Goal: Information Seeking & Learning: Learn about a topic

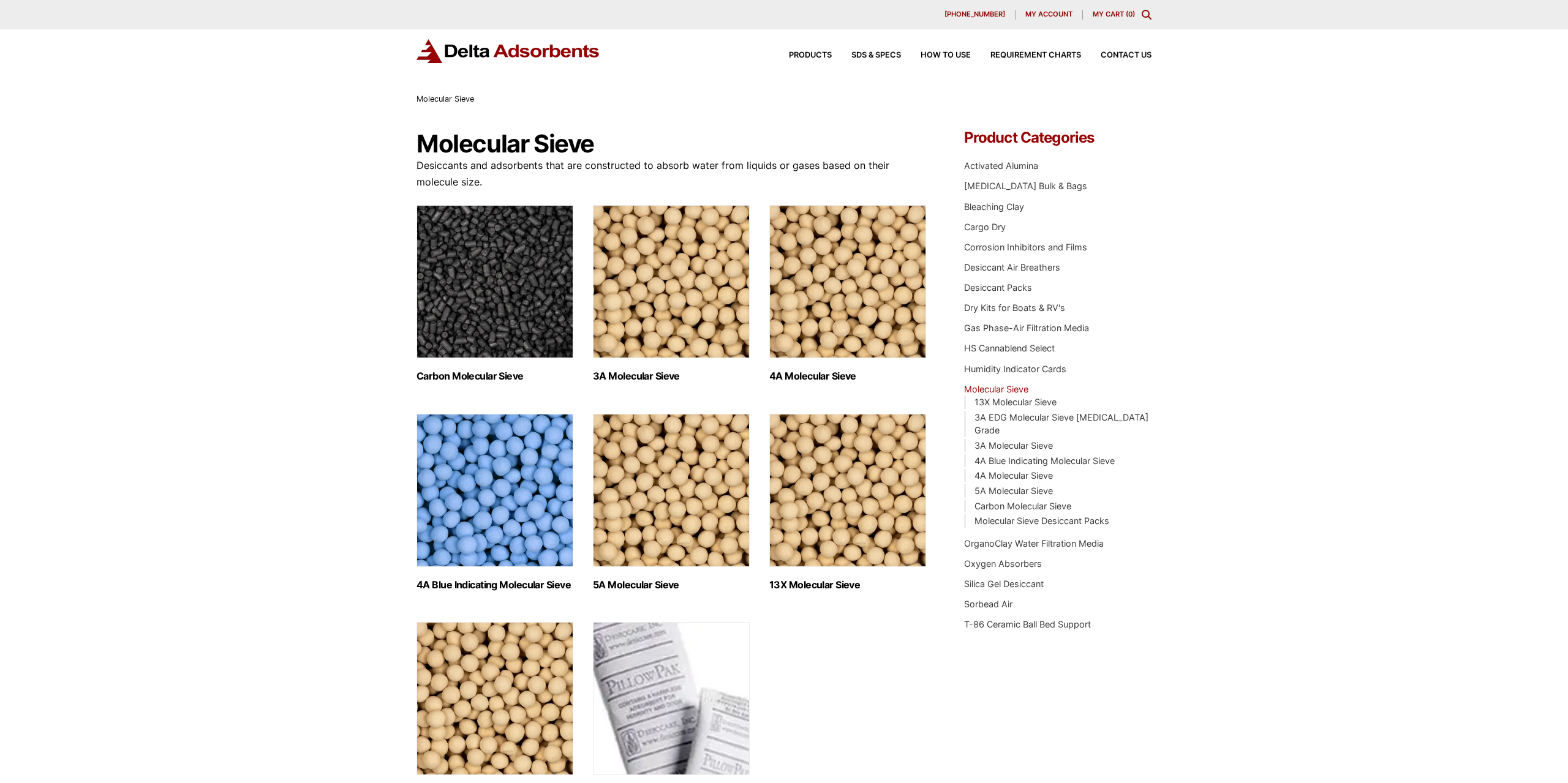
click at [835, 327] on img "Visit product category 4A Molecular Sieve" at bounding box center [848, 282] width 157 height 153
click at [729, 496] on img "Visit product category 5A Molecular Sieve" at bounding box center [671, 491] width 157 height 153
click at [698, 271] on img "Visit product category 3A Molecular Sieve" at bounding box center [671, 282] width 157 height 153
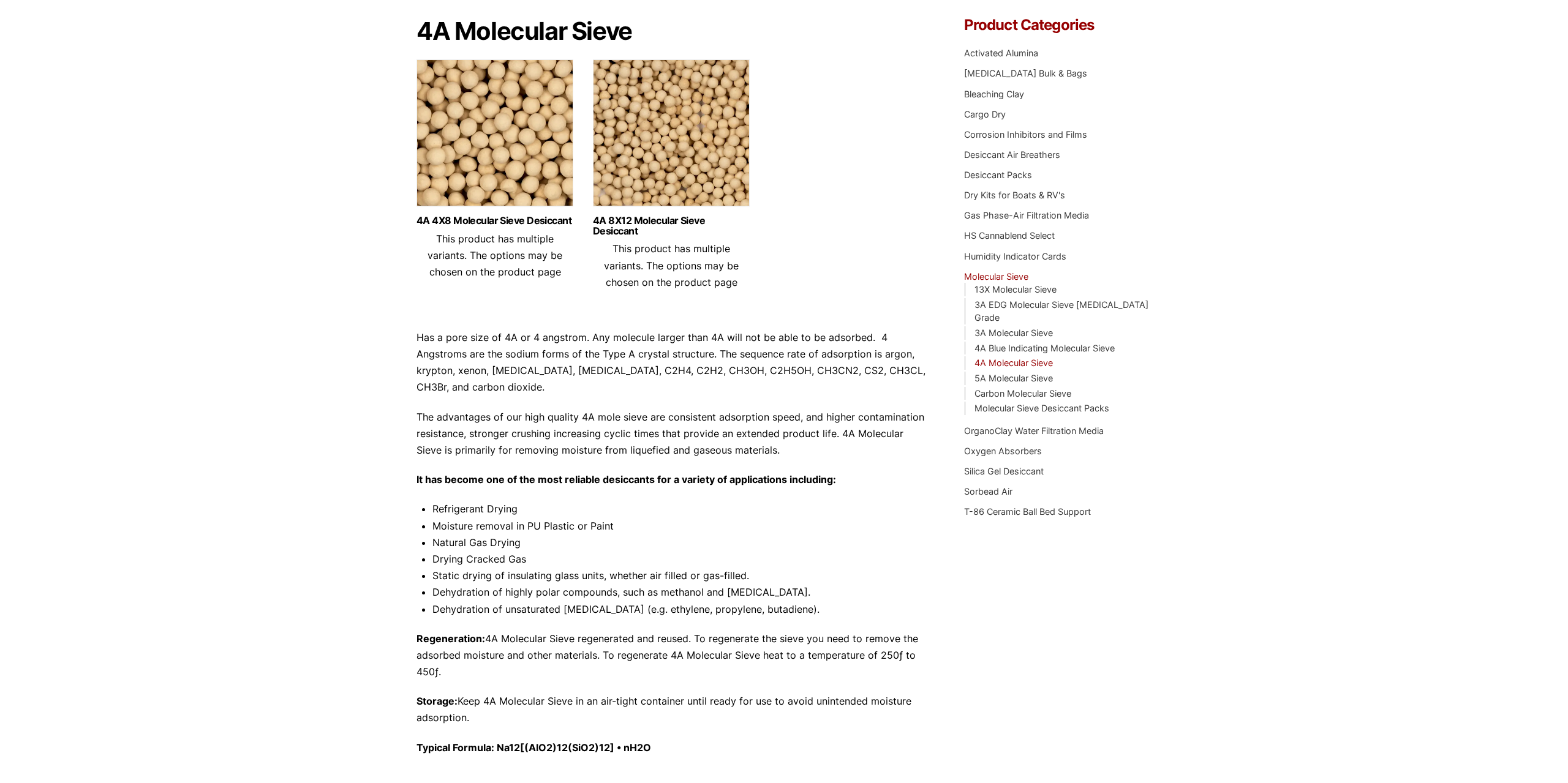
drag, startPoint x: 652, startPoint y: 502, endPoint x: 655, endPoint y: 509, distance: 7.6
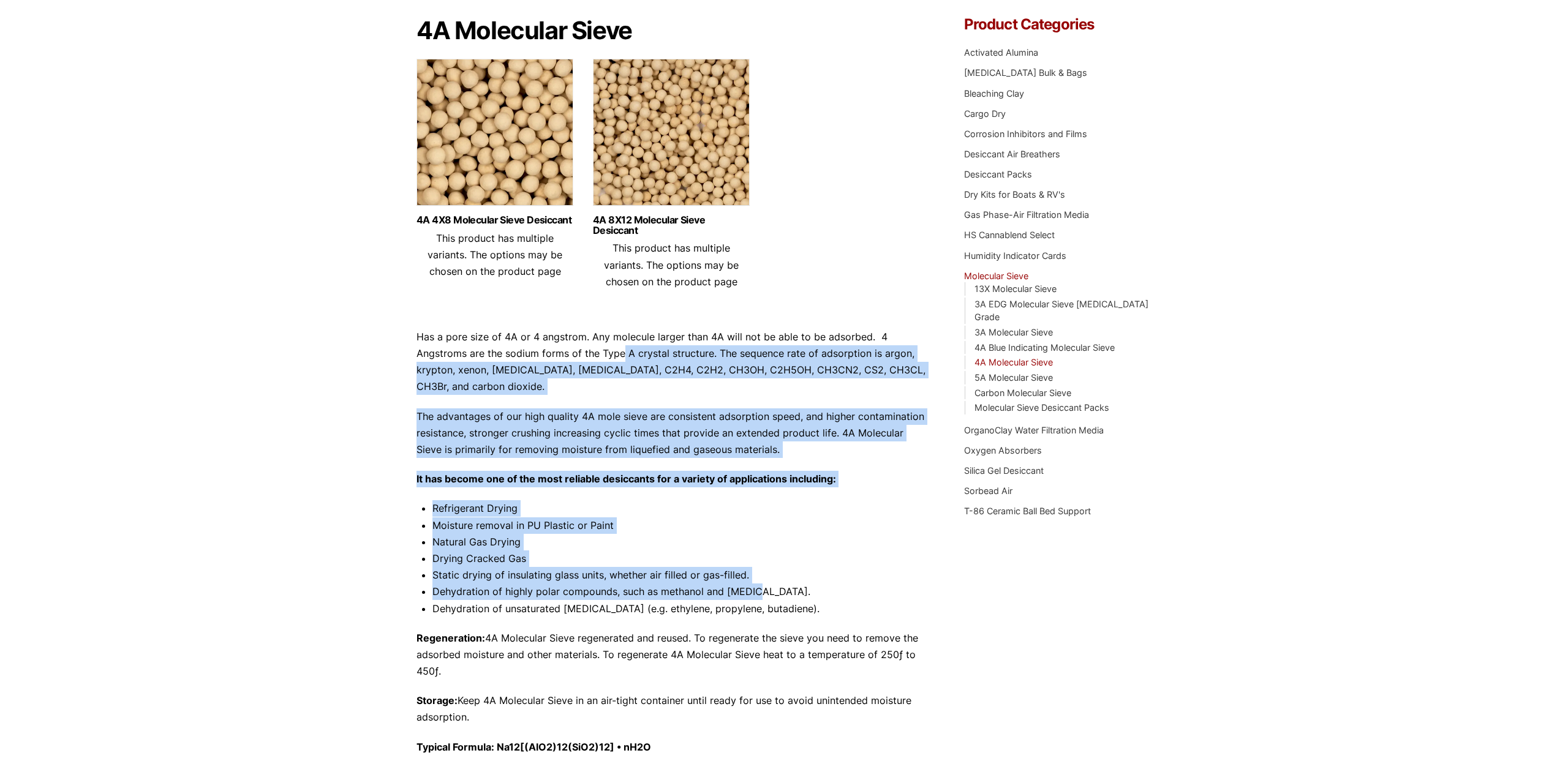
drag, startPoint x: 622, startPoint y: 353, endPoint x: 765, endPoint y: 593, distance: 279.4
click at [759, 593] on div "Has a pore size of 4A or 4 angstrom. Any molecule larger than 4A will not be ab…" at bounding box center [672, 542] width 511 height 427
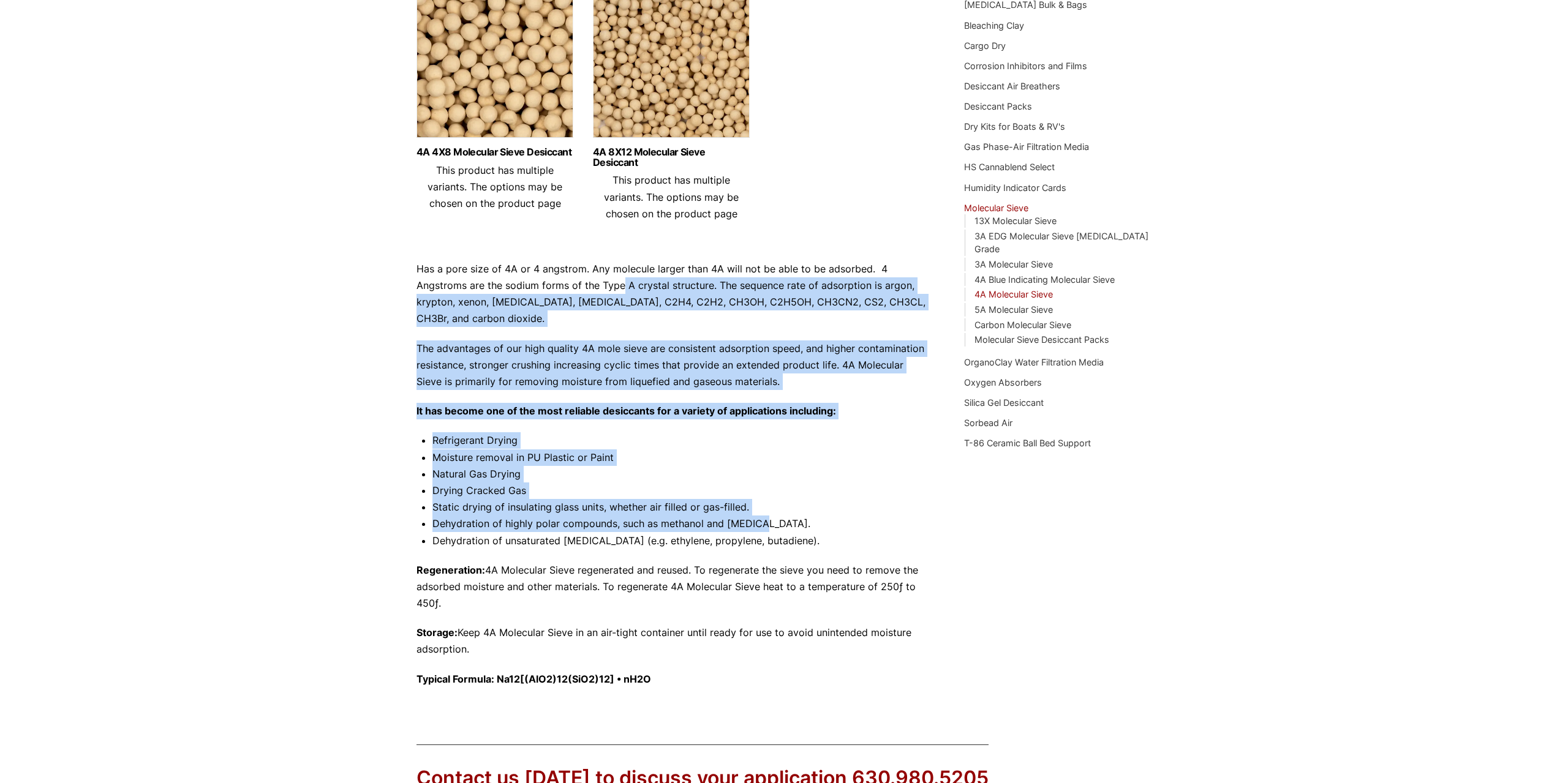
scroll to position [395, 0]
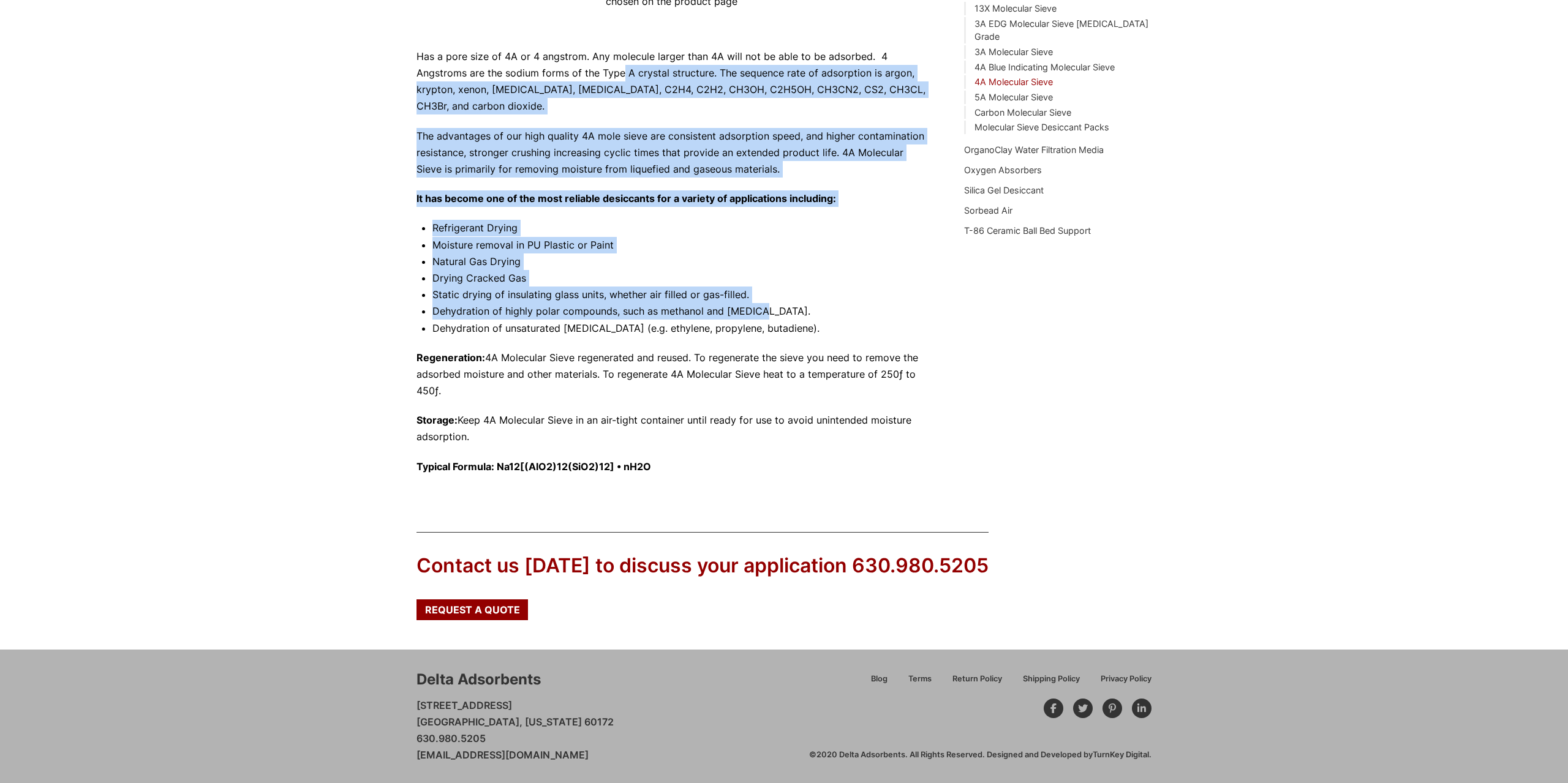
click at [720, 227] on li "Refrigerant Drying" at bounding box center [679, 228] width 495 height 17
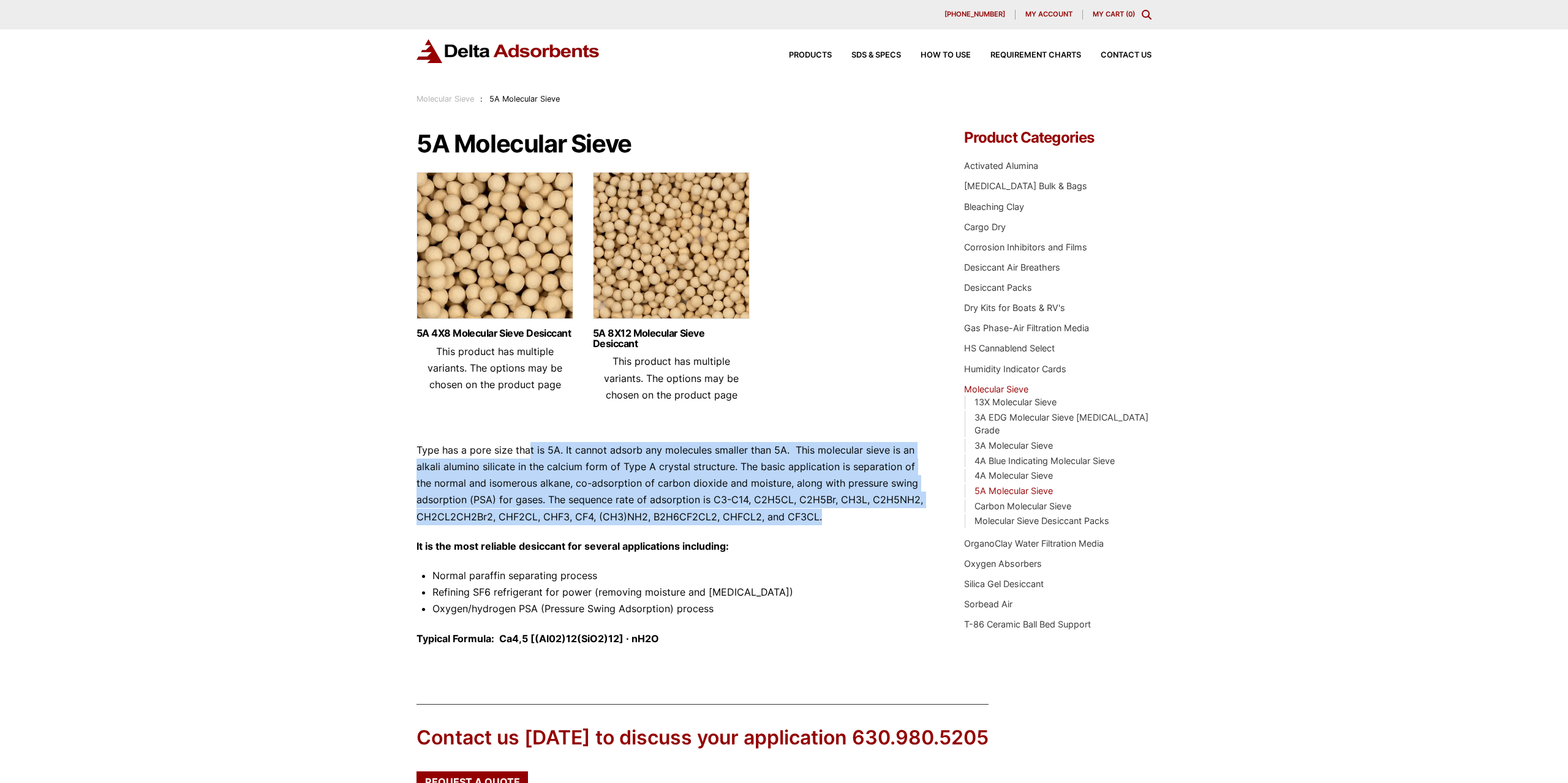
drag, startPoint x: 581, startPoint y: 467, endPoint x: 889, endPoint y: 516, distance: 311.9
click at [889, 516] on p "Type has a pore size that is 5A. It cannot adsorb any molecules smaller than 5A…" at bounding box center [672, 484] width 511 height 84
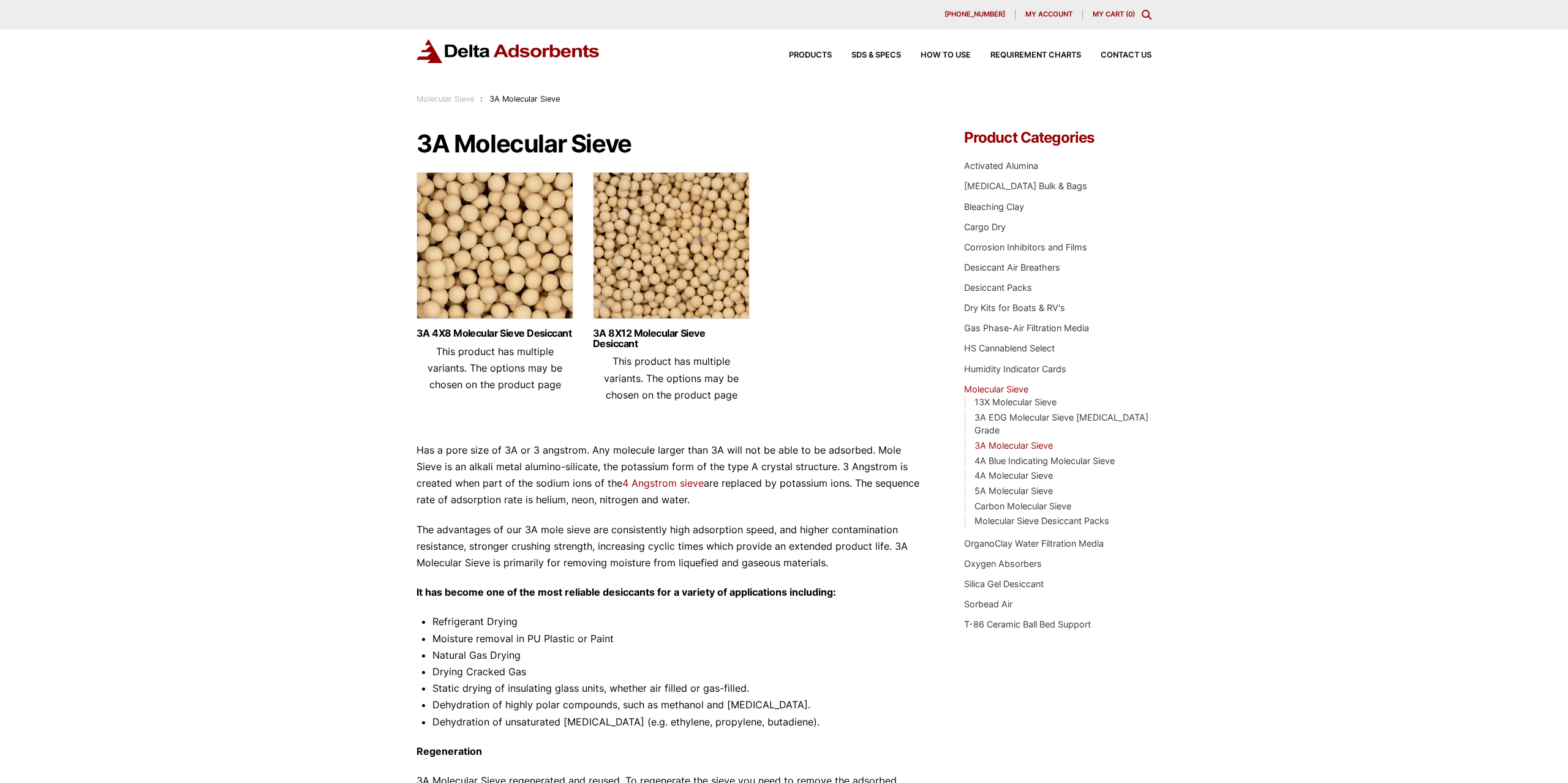
click at [671, 289] on img at bounding box center [671, 249] width 157 height 153
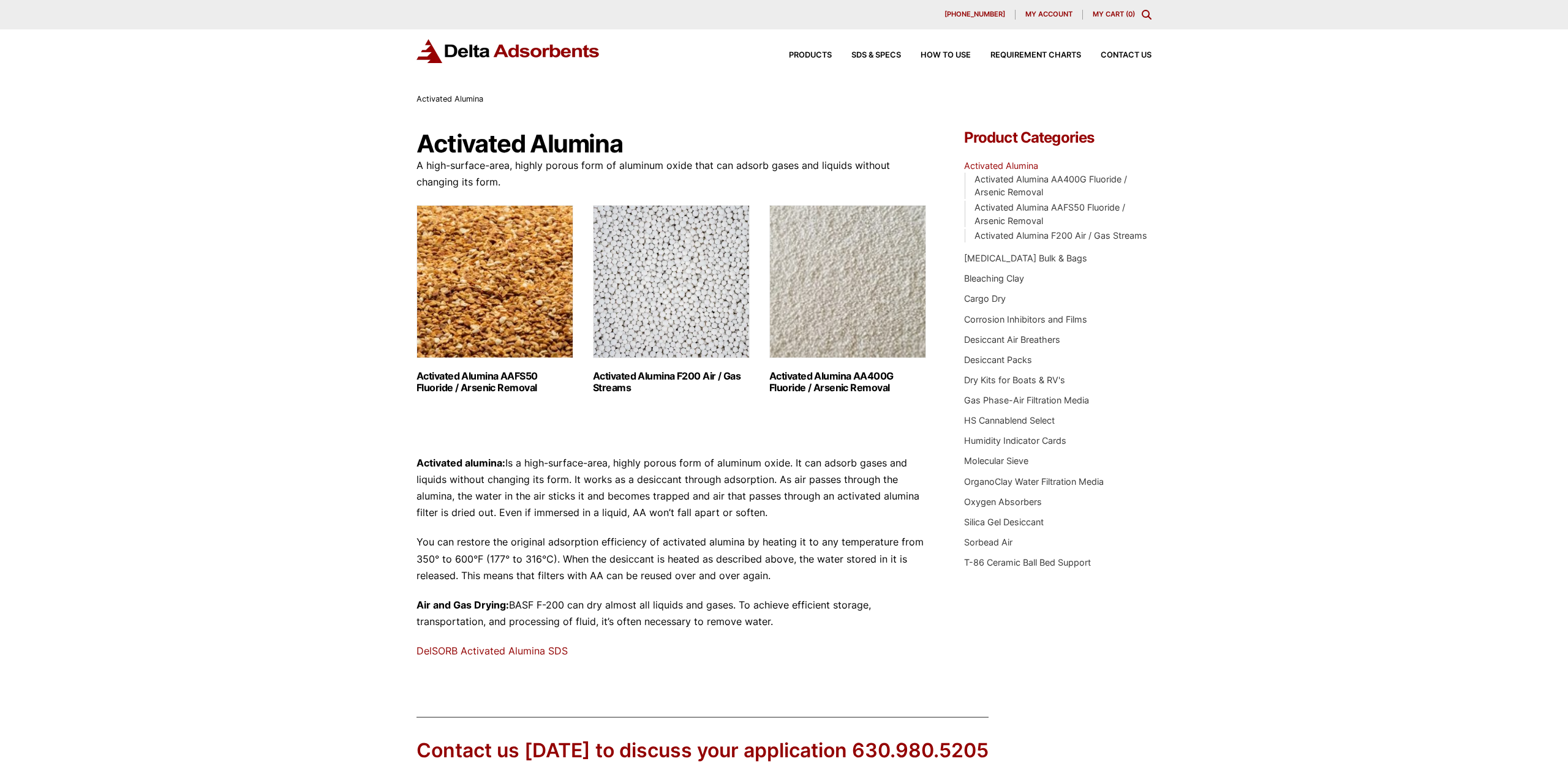
click at [1032, 334] on li "Desiccant Air Breathers" at bounding box center [1057, 339] width 187 height 14
click at [1030, 338] on link "Desiccant Air Breathers" at bounding box center [1012, 339] width 96 height 10
click at [1004, 519] on link "Silica Gel Desiccant" at bounding box center [1004, 522] width 80 height 10
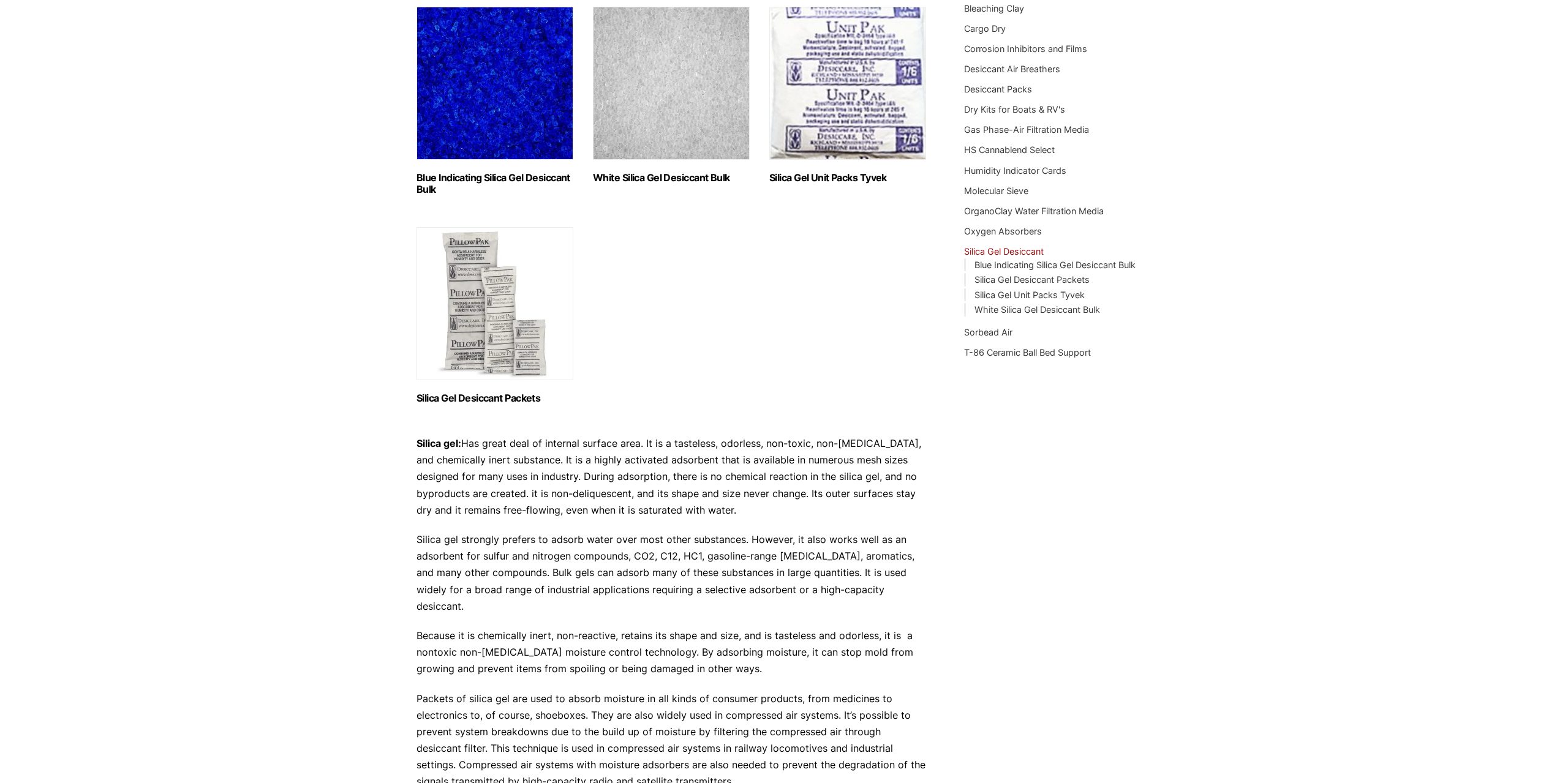
drag, startPoint x: 725, startPoint y: 592, endPoint x: 727, endPoint y: 607, distance: 15.1
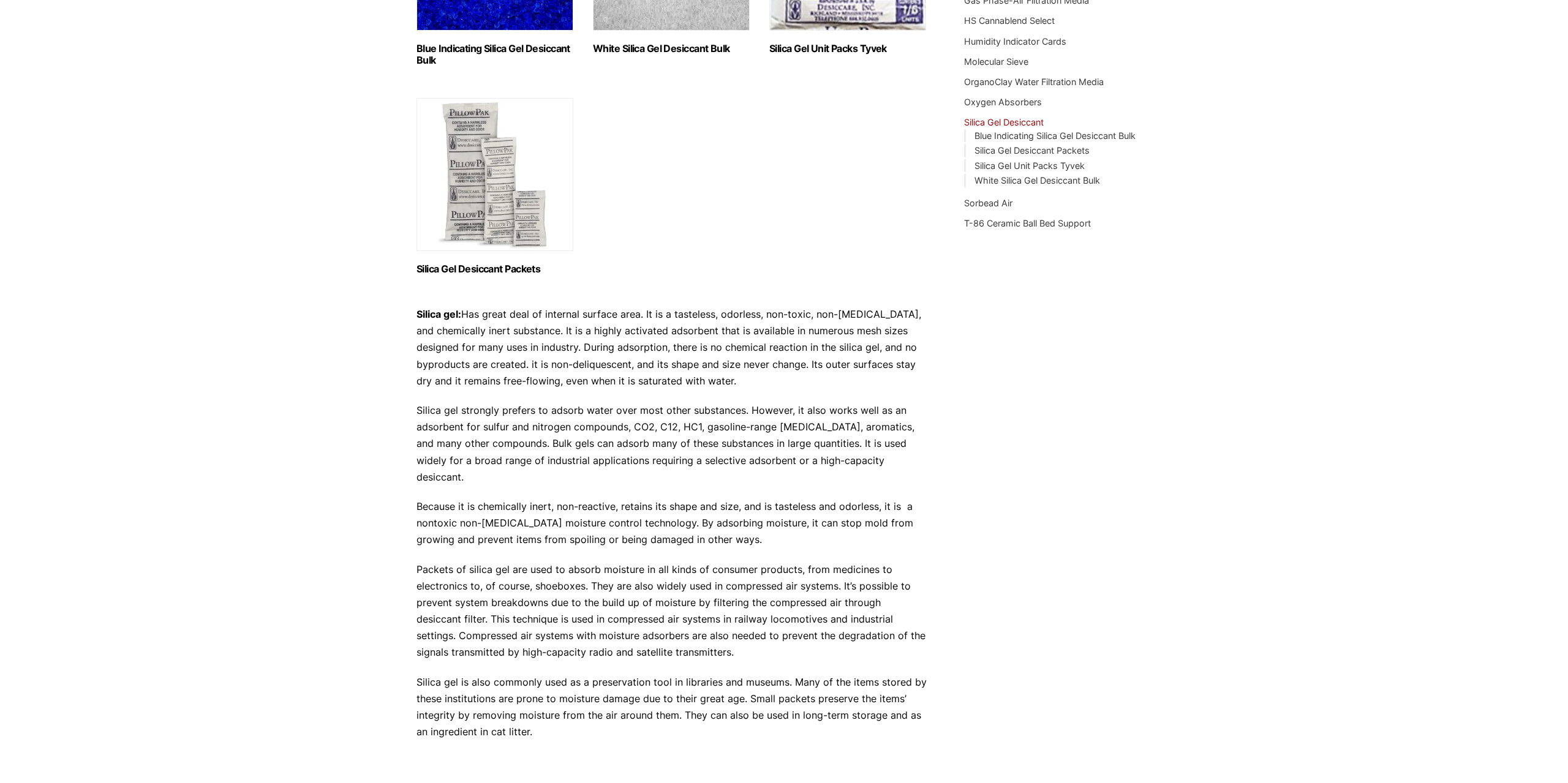
scroll to position [462, 0]
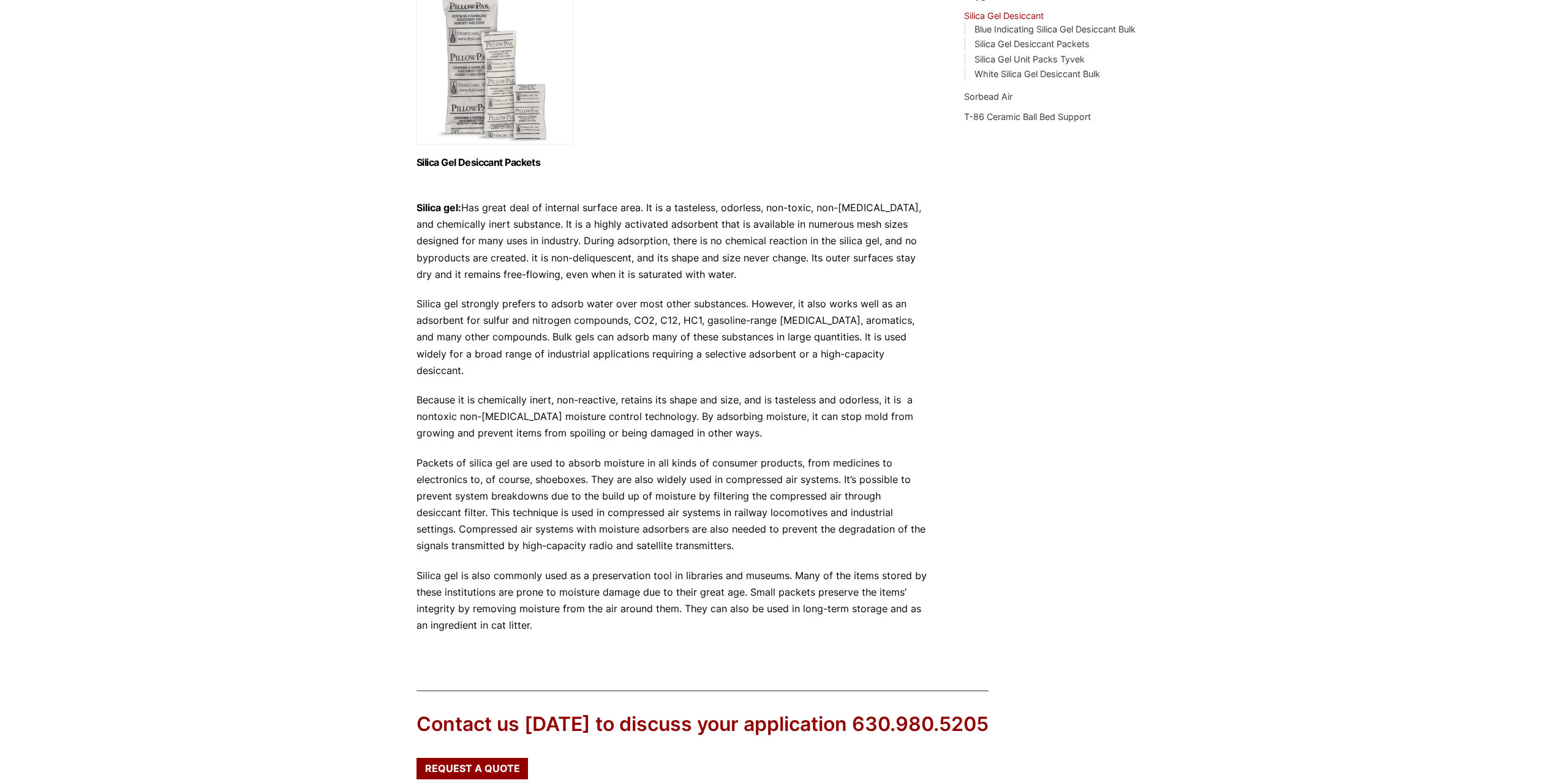
drag, startPoint x: 828, startPoint y: 532, endPoint x: 833, endPoint y: 577, distance: 45.3
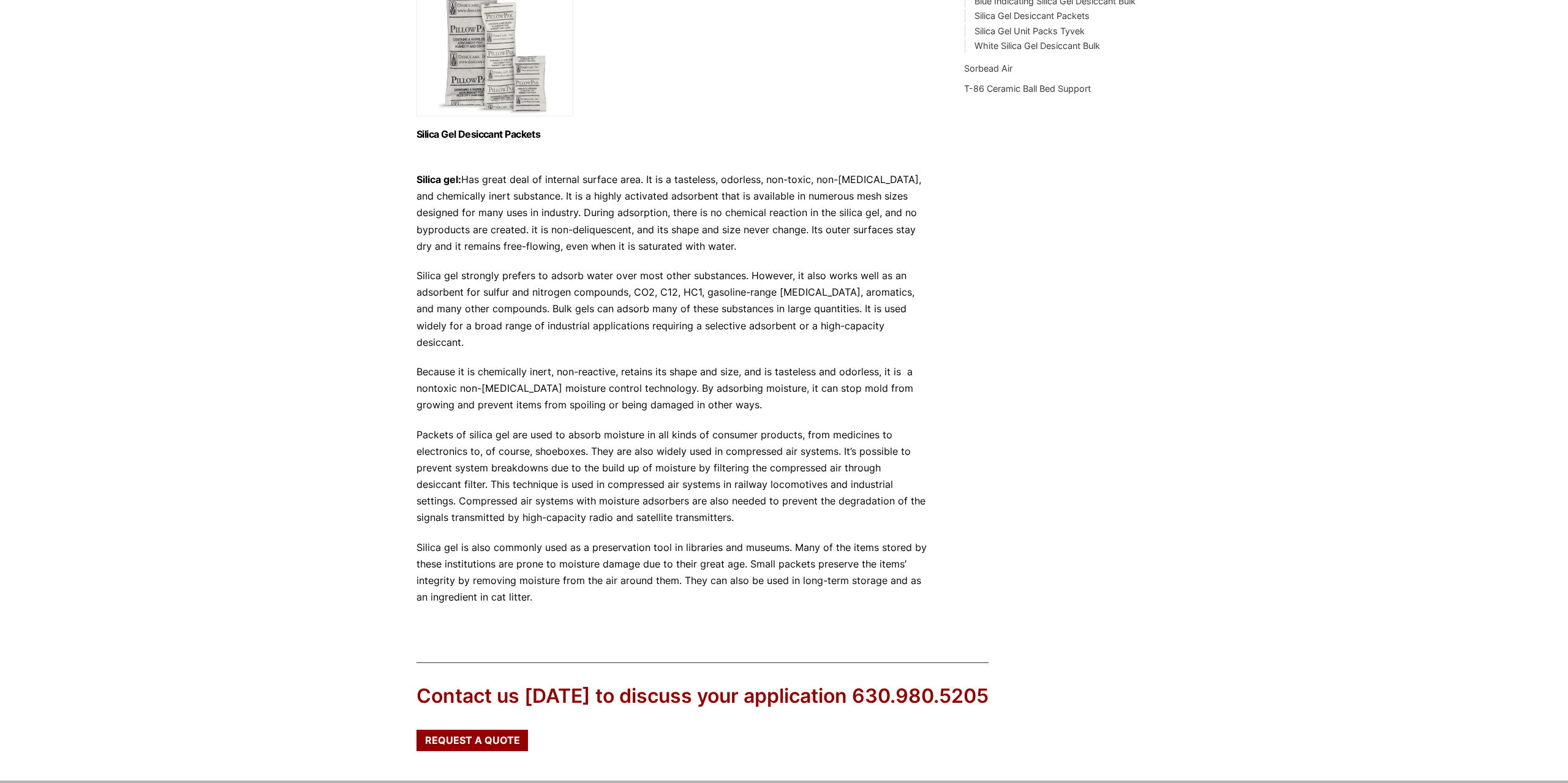
click at [833, 577] on p "Silica gel is also commonly used as a preservation tool in libraries and museum…" at bounding box center [672, 573] width 511 height 67
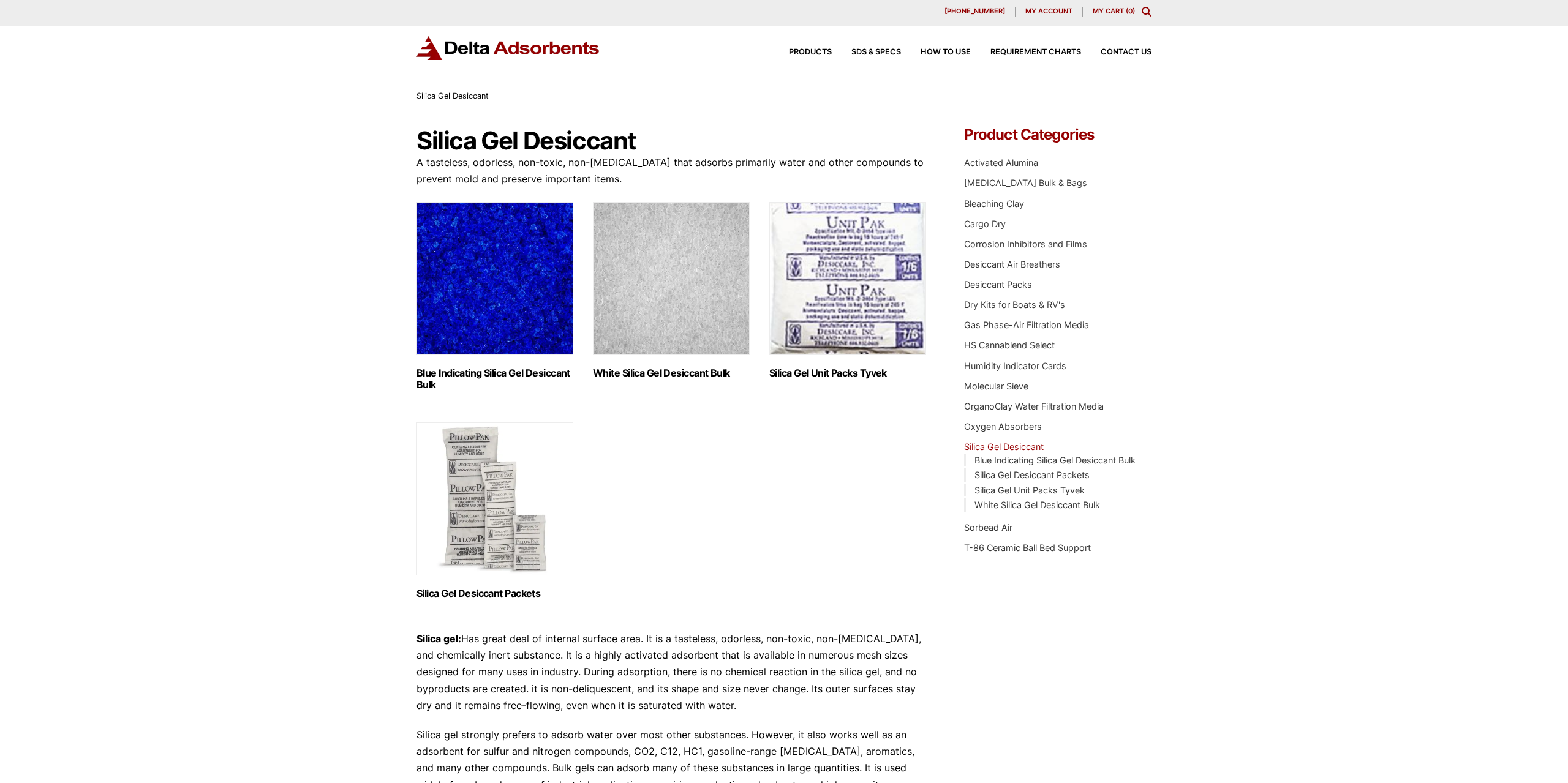
scroll to position [0, 0]
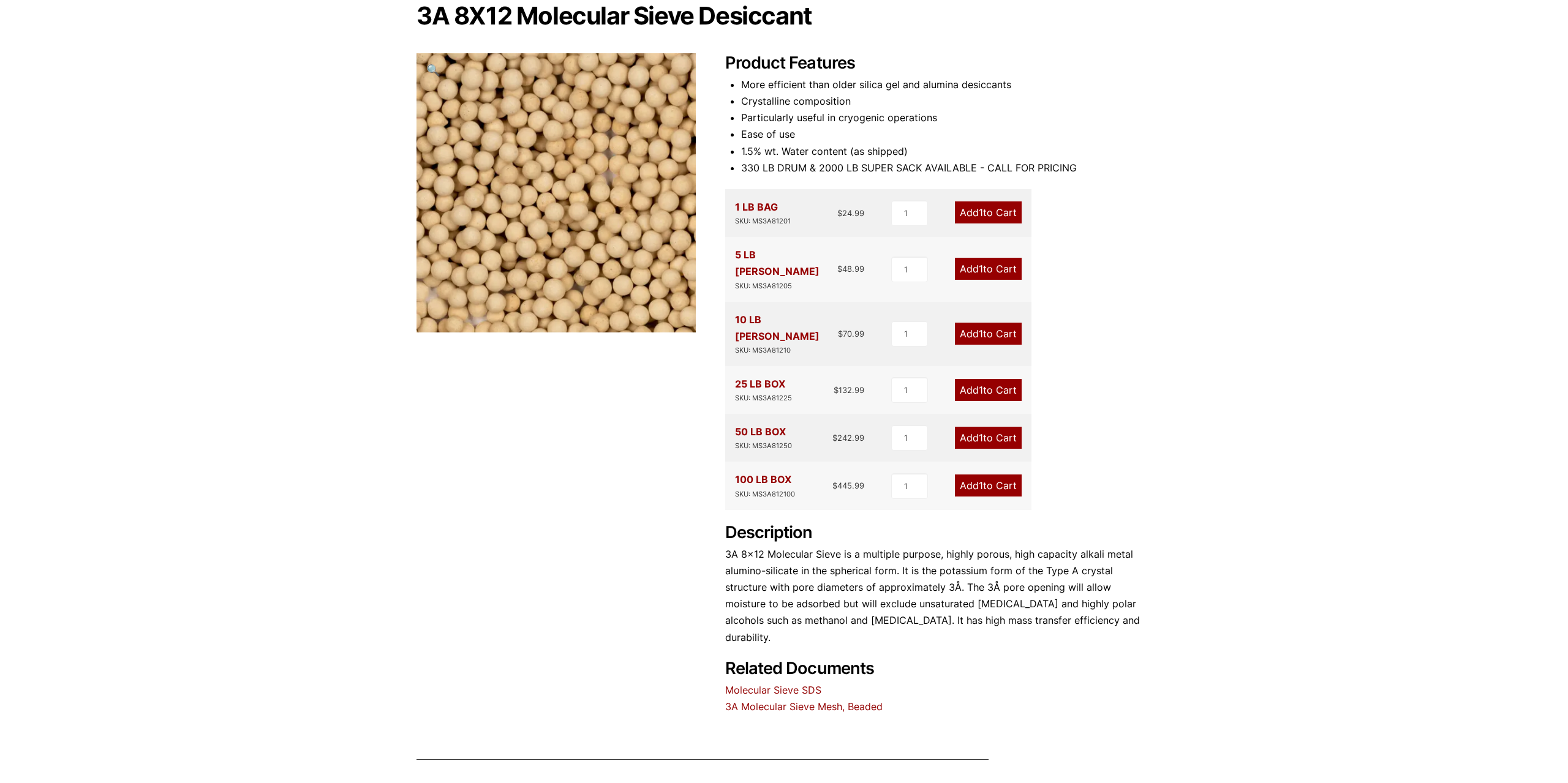
scroll to position [306, 0]
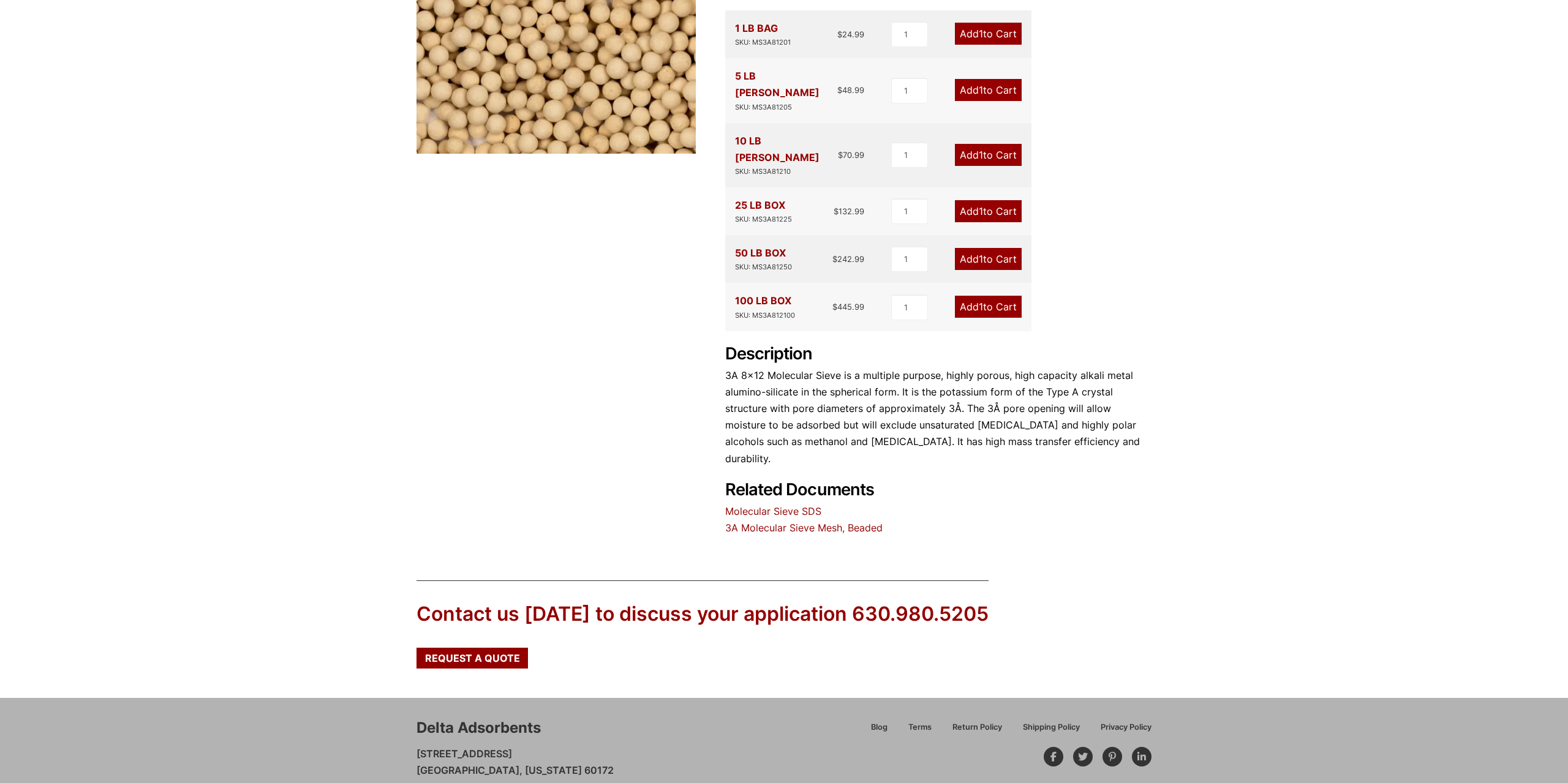
click at [796, 505] on link "Molecular Sieve SDS" at bounding box center [774, 511] width 96 height 12
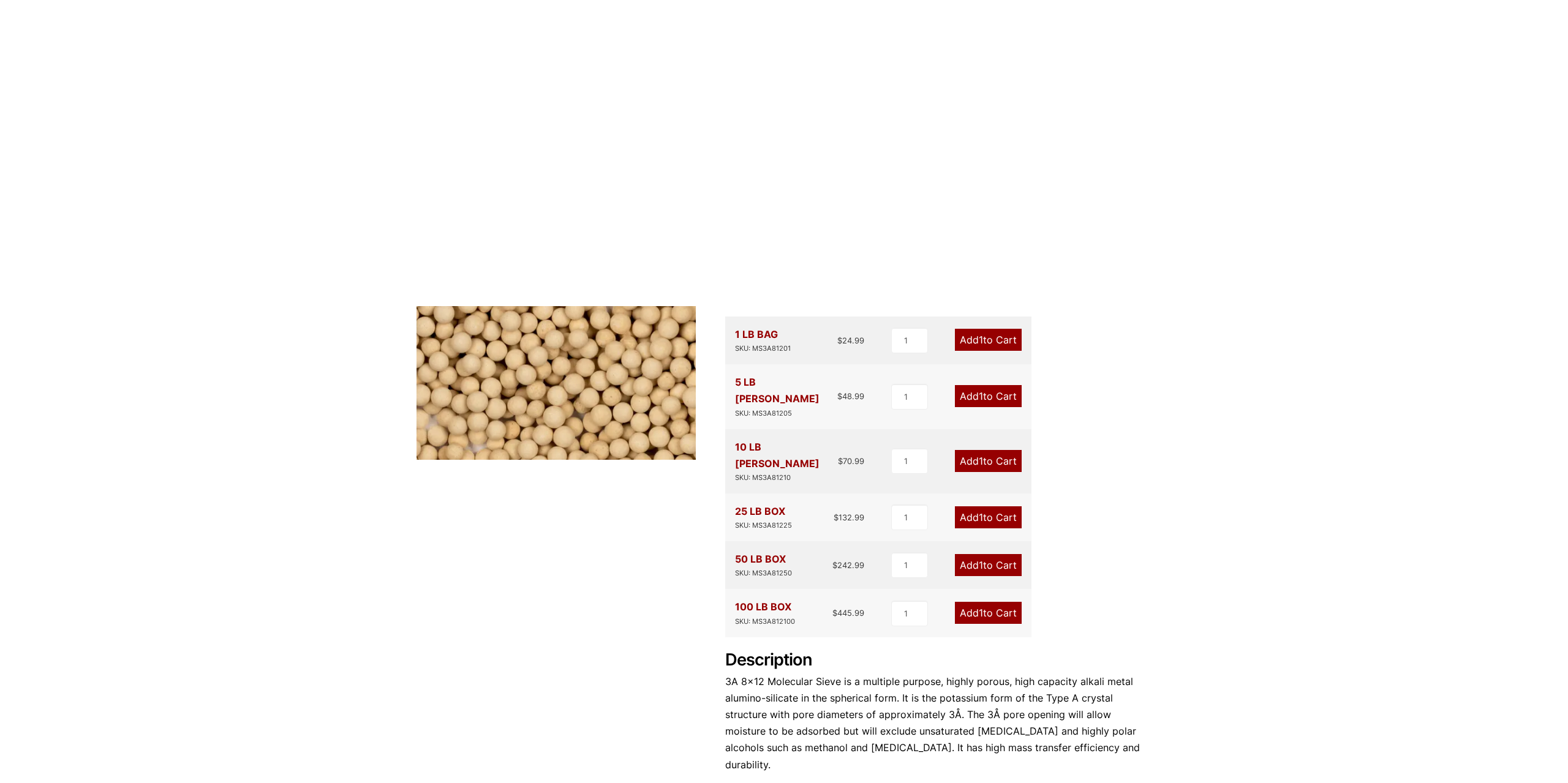
scroll to position [0, 0]
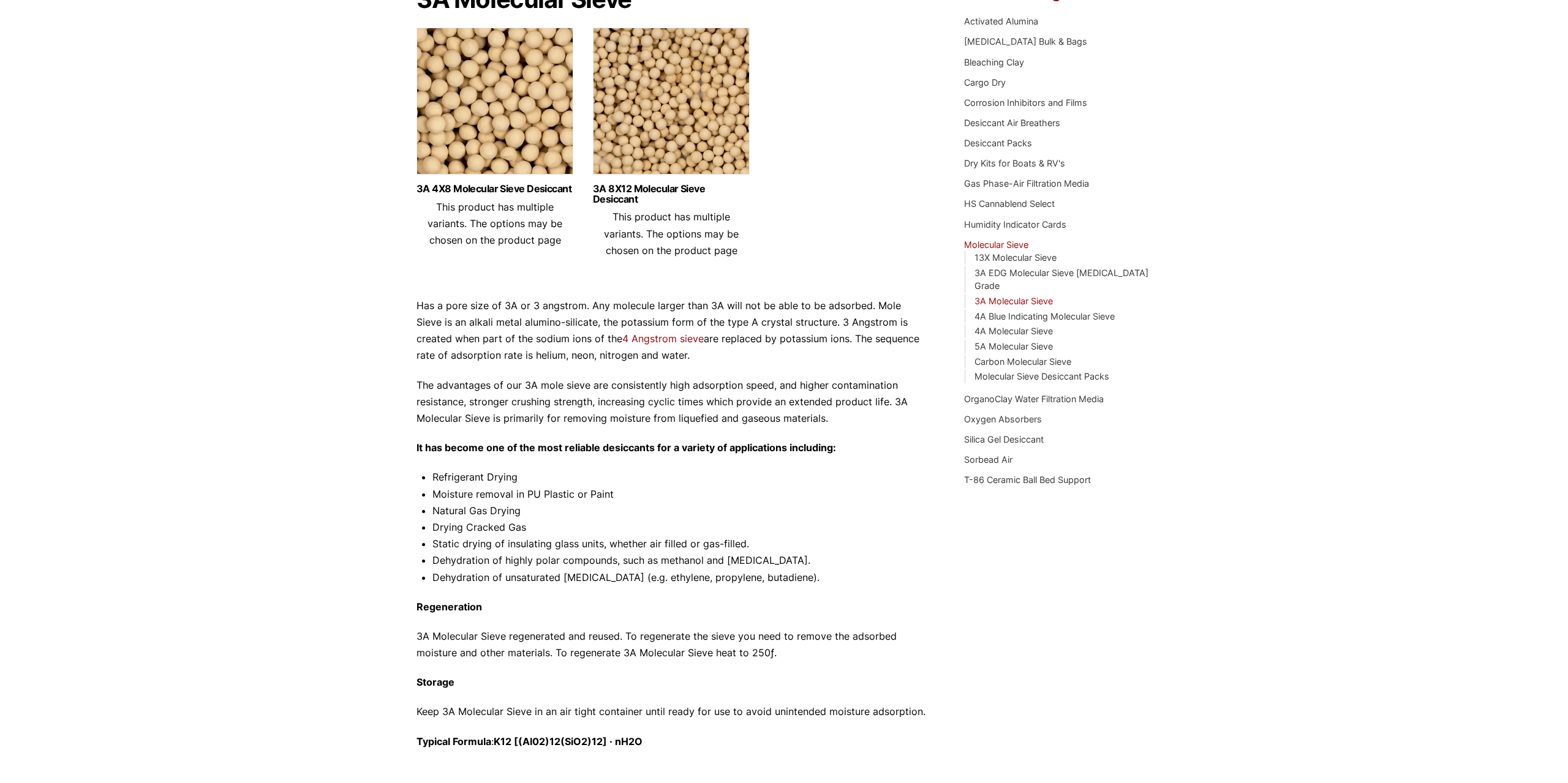
scroll to position [382, 0]
